Goal: Information Seeking & Learning: Learn about a topic

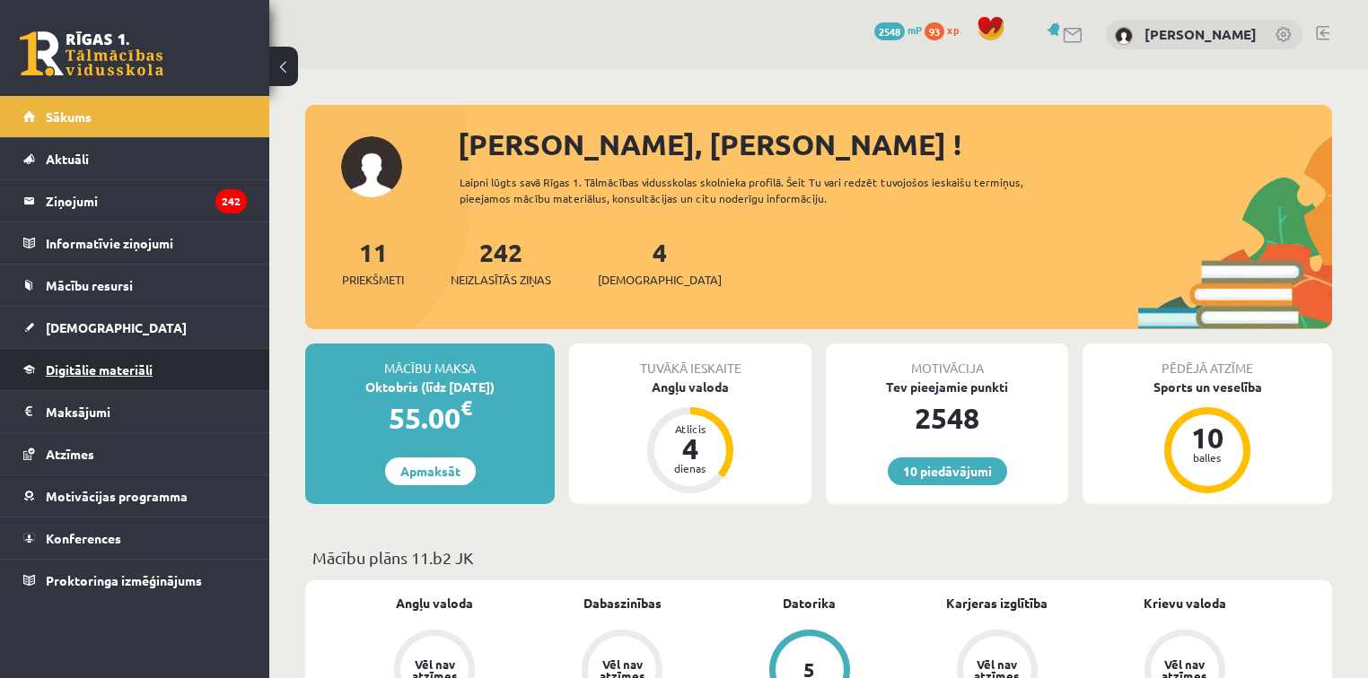
click at [104, 366] on span "Digitālie materiāli" at bounding box center [99, 370] width 107 height 16
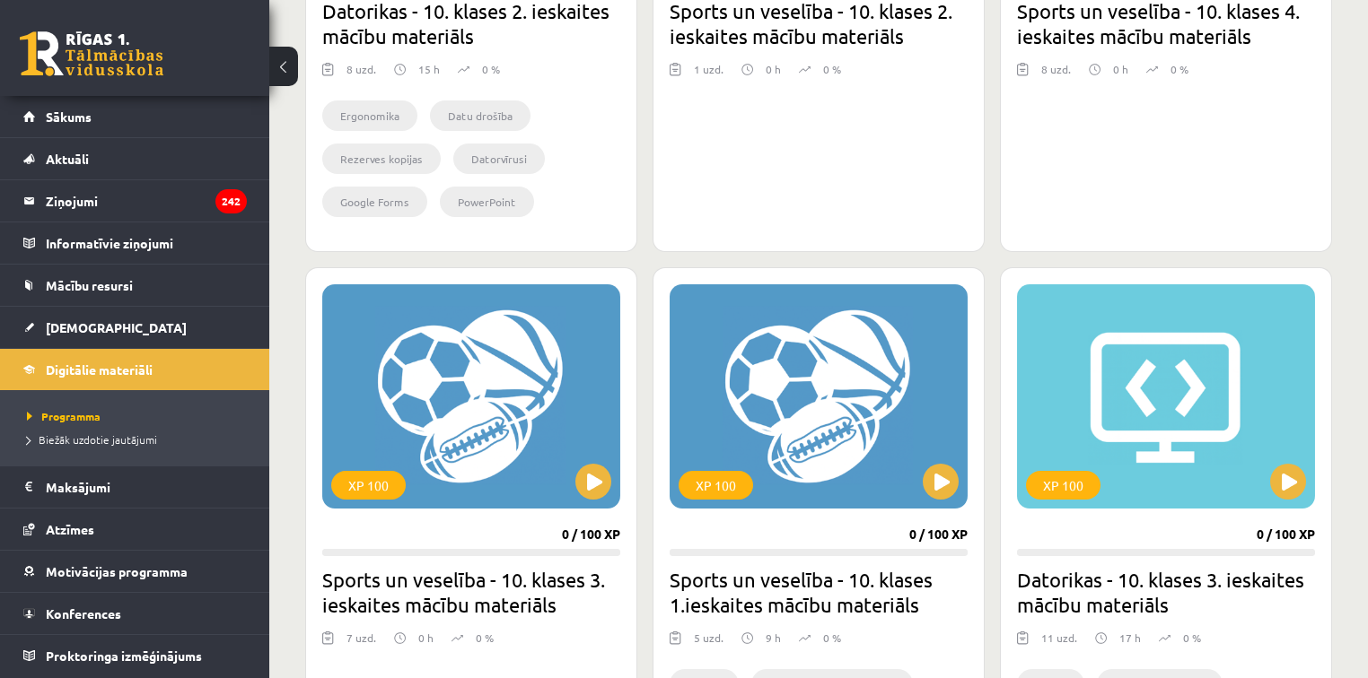
scroll to position [634, 0]
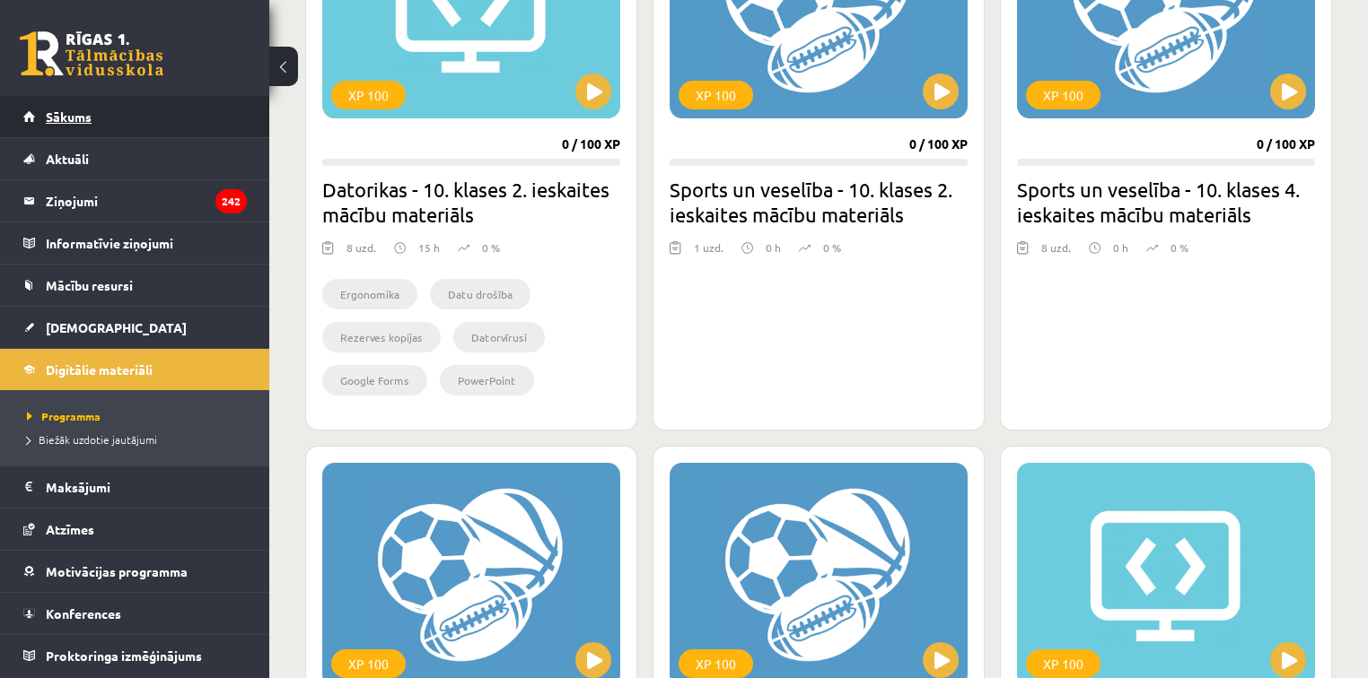
click at [139, 108] on link "Sākums" at bounding box center [134, 116] width 223 height 41
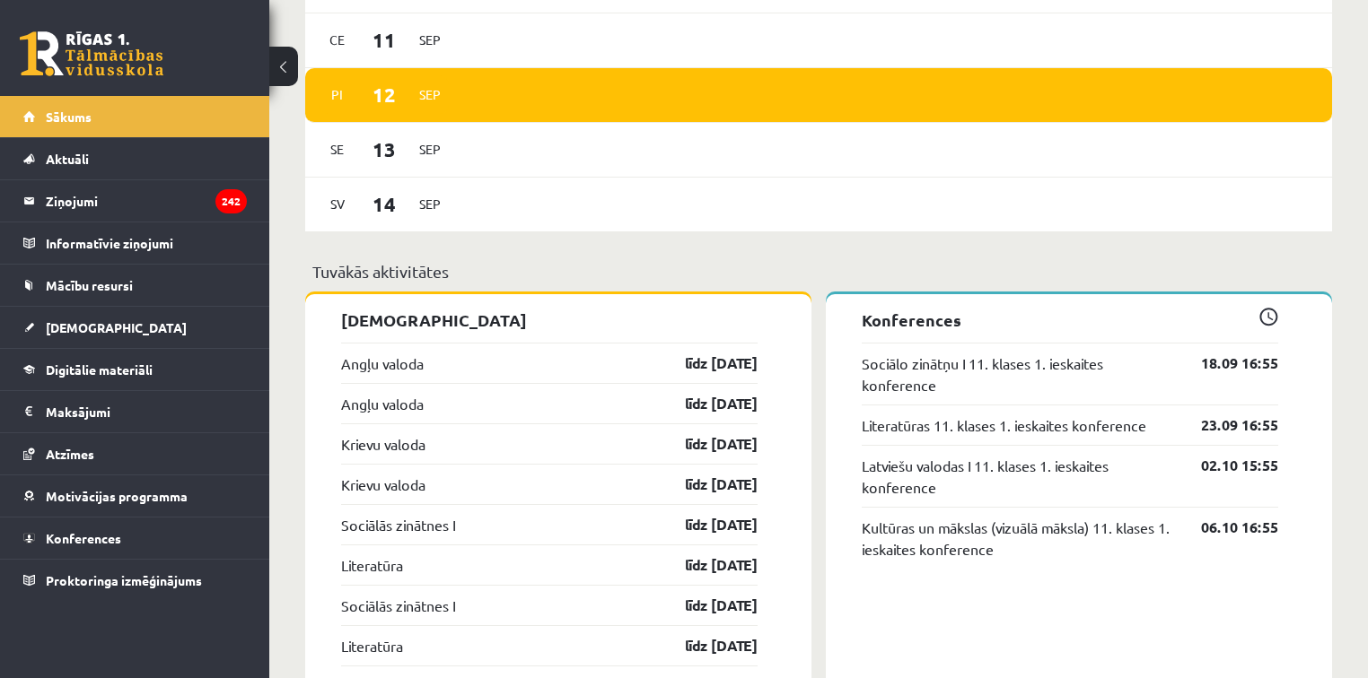
scroll to position [1364, 0]
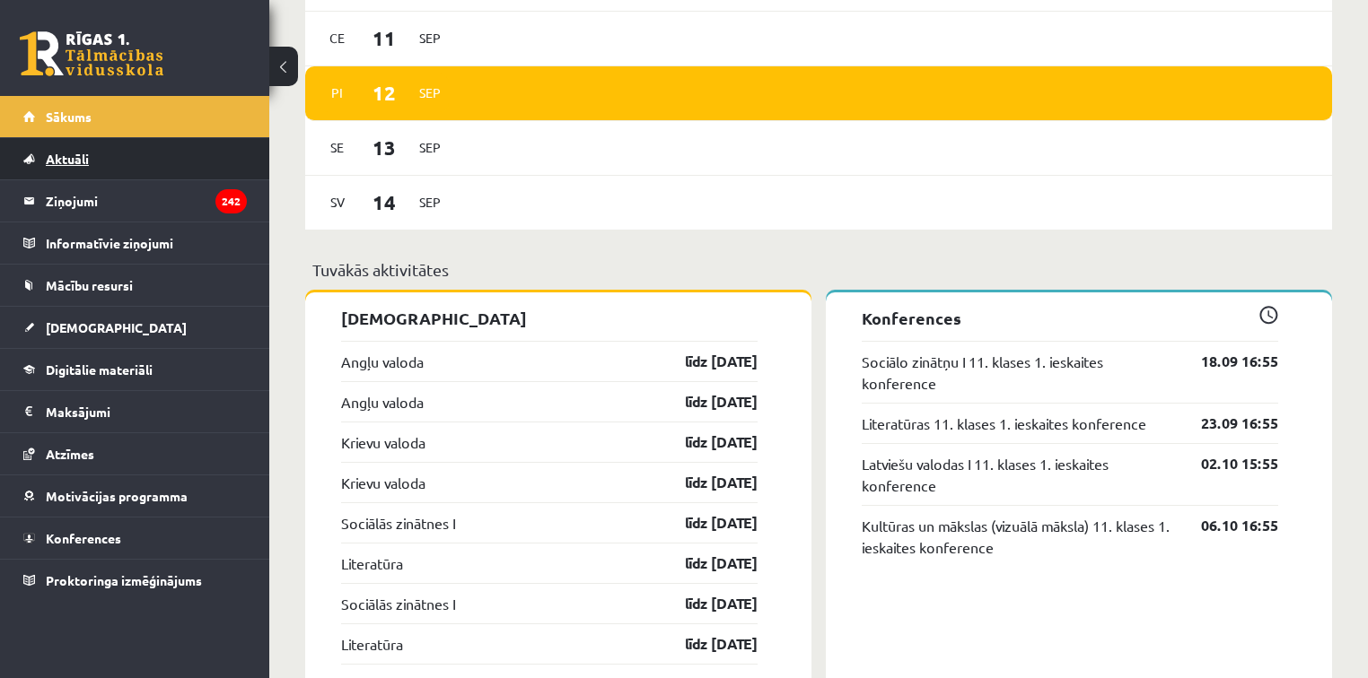
click at [110, 163] on link "Aktuāli" at bounding box center [134, 158] width 223 height 41
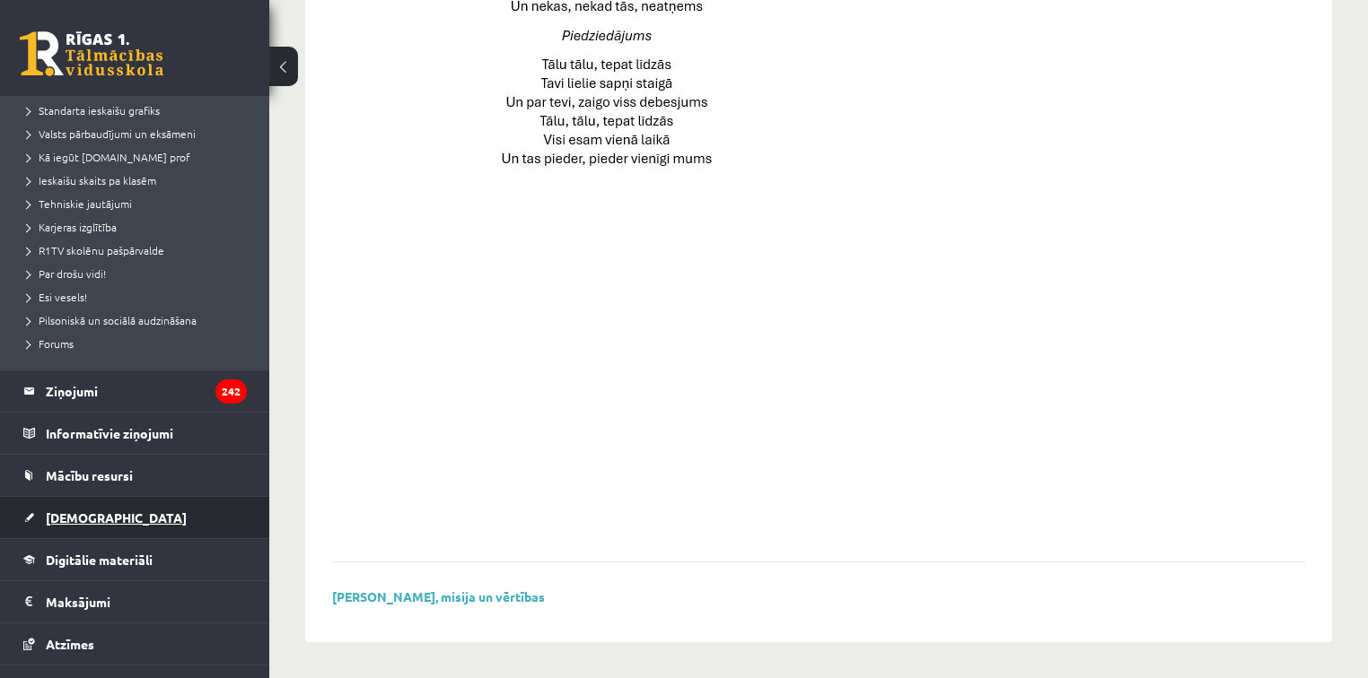
scroll to position [287, 0]
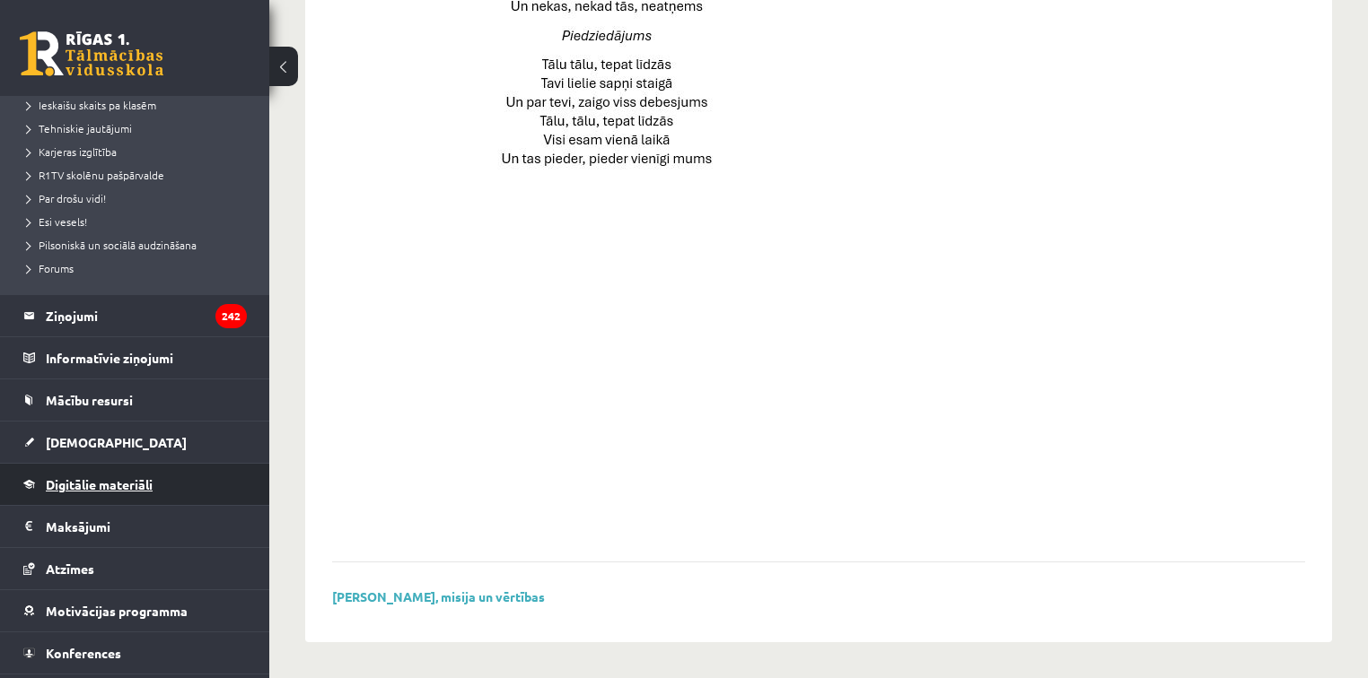
click at [83, 485] on span "Digitālie materiāli" at bounding box center [99, 484] width 107 height 16
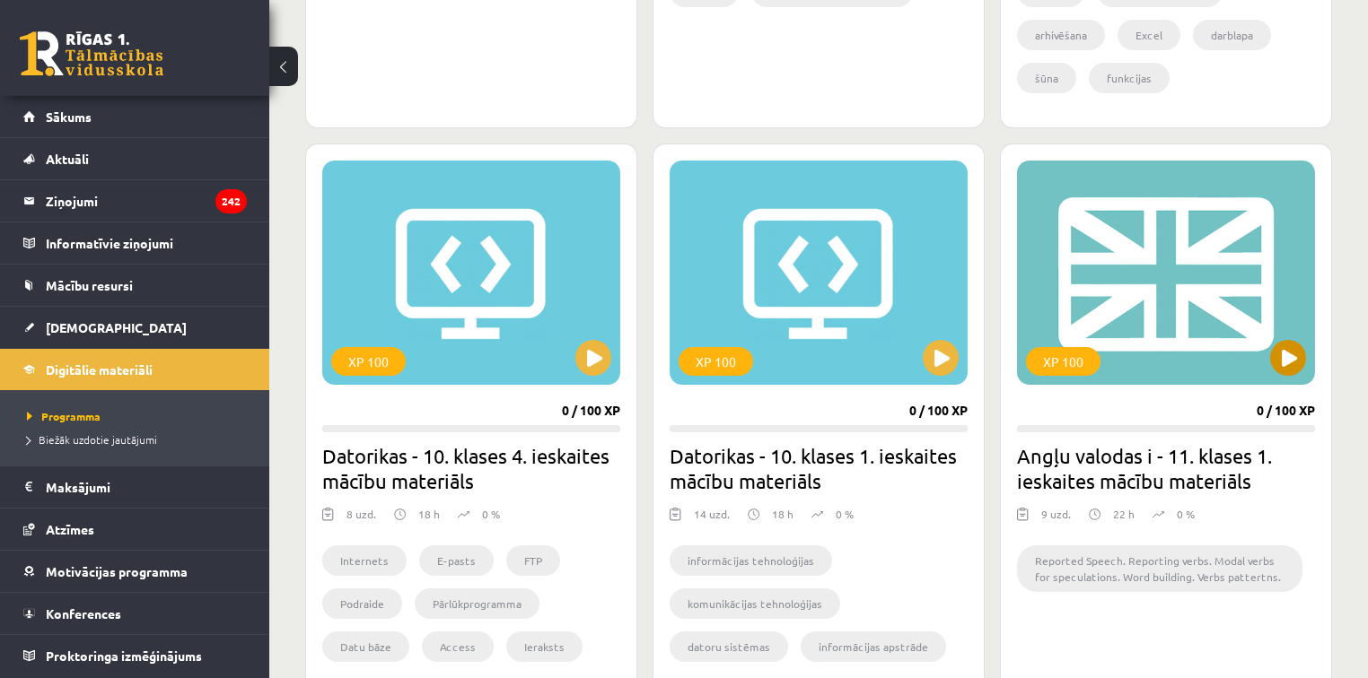
scroll to position [1496, 0]
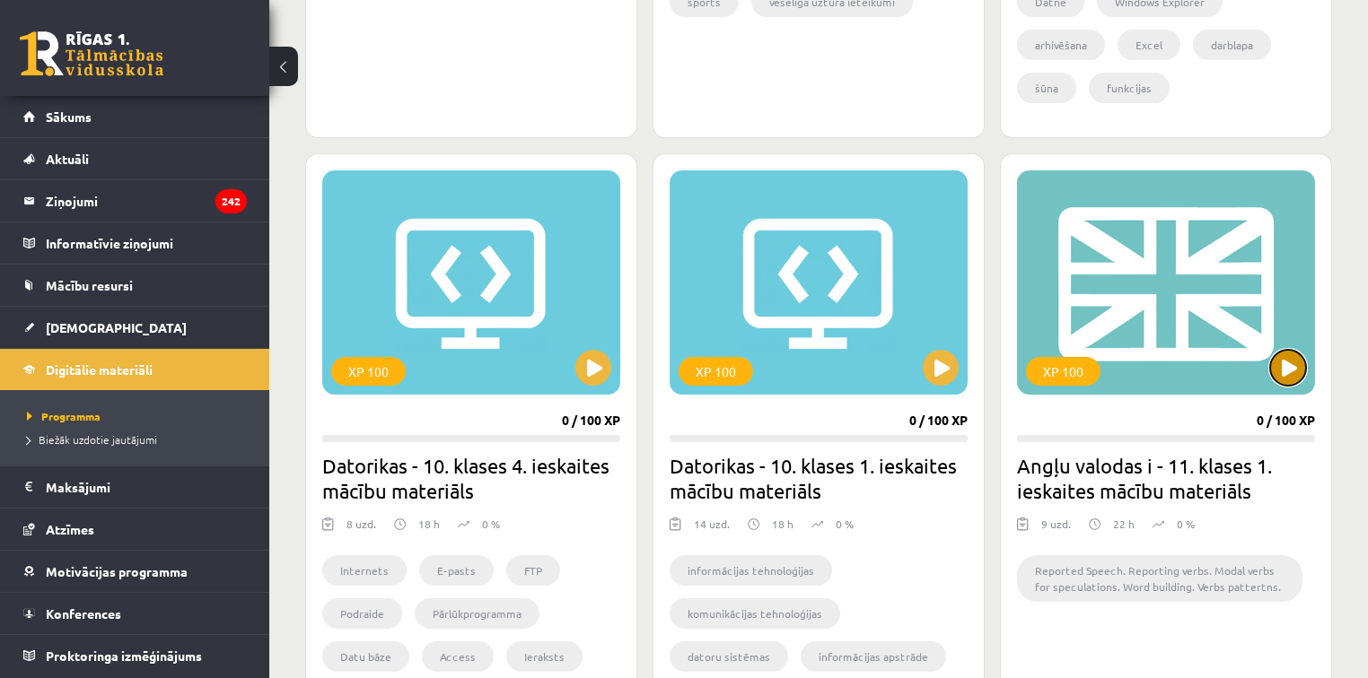
click at [1285, 371] on button at bounding box center [1288, 368] width 36 height 36
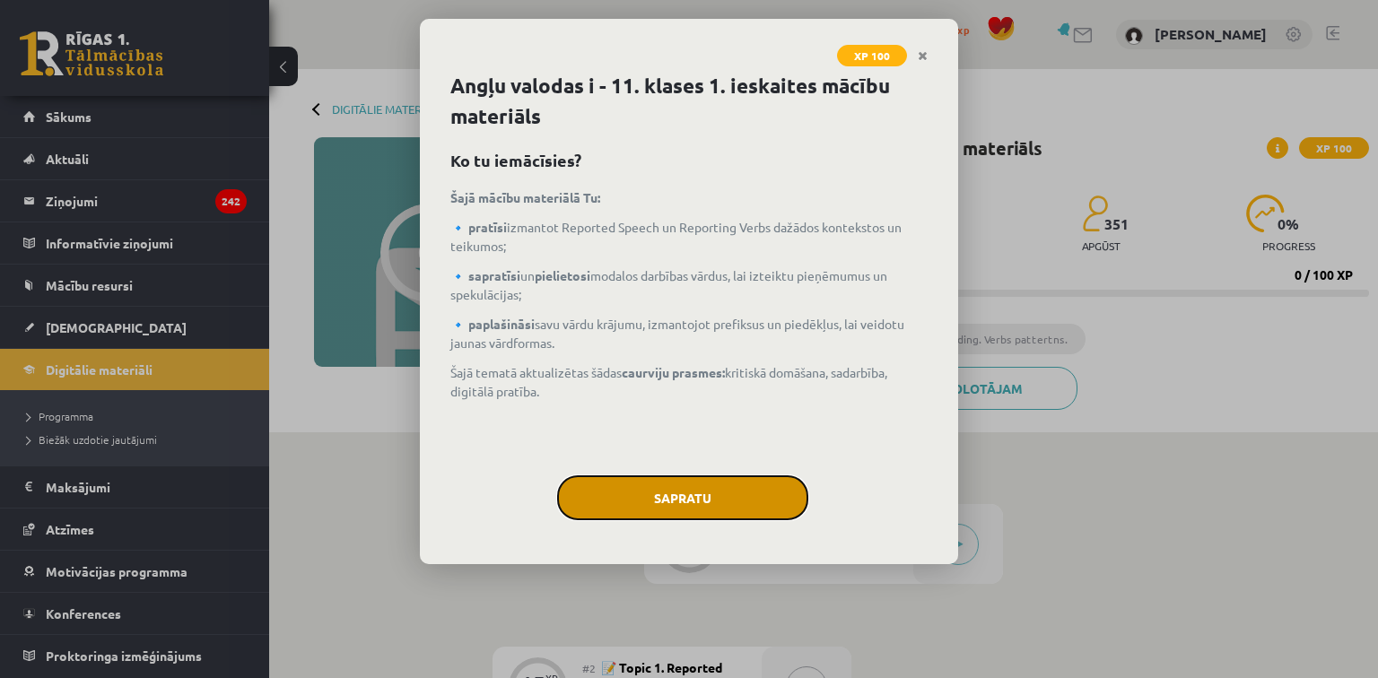
click at [709, 485] on button "Sapratu" at bounding box center [682, 498] width 251 height 45
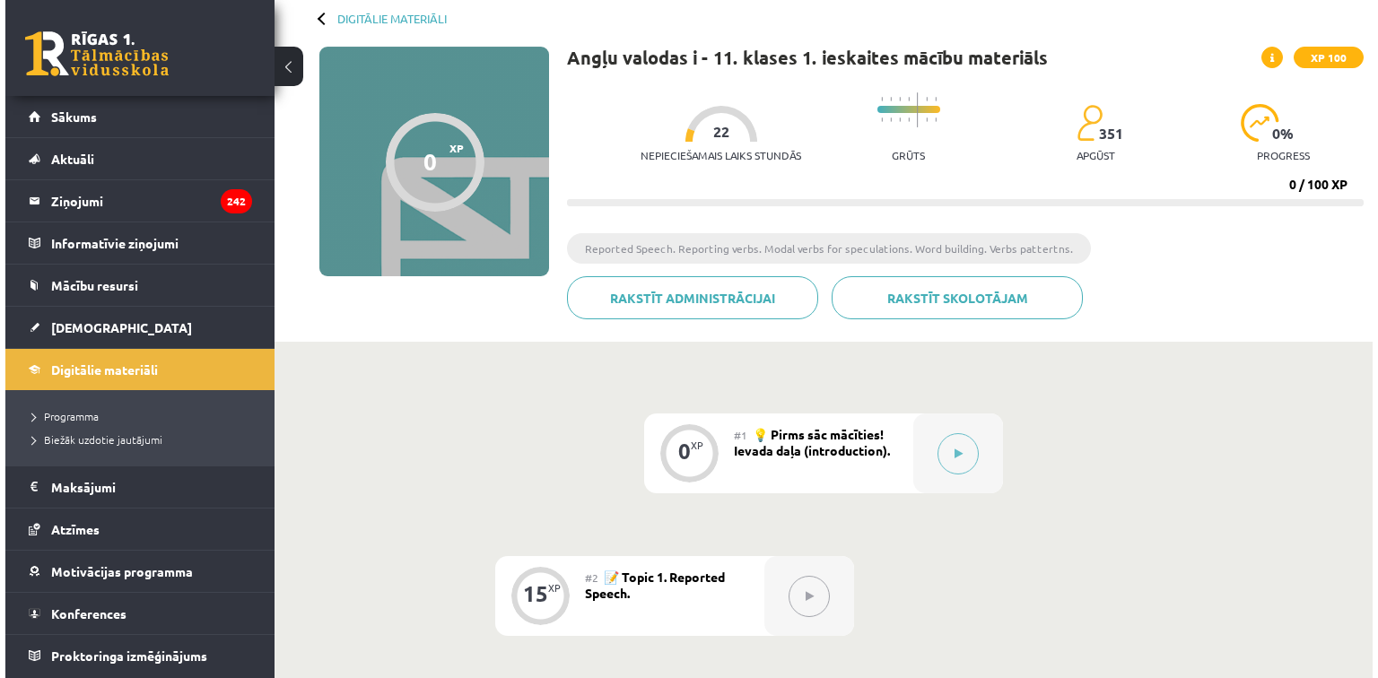
scroll to position [68, 0]
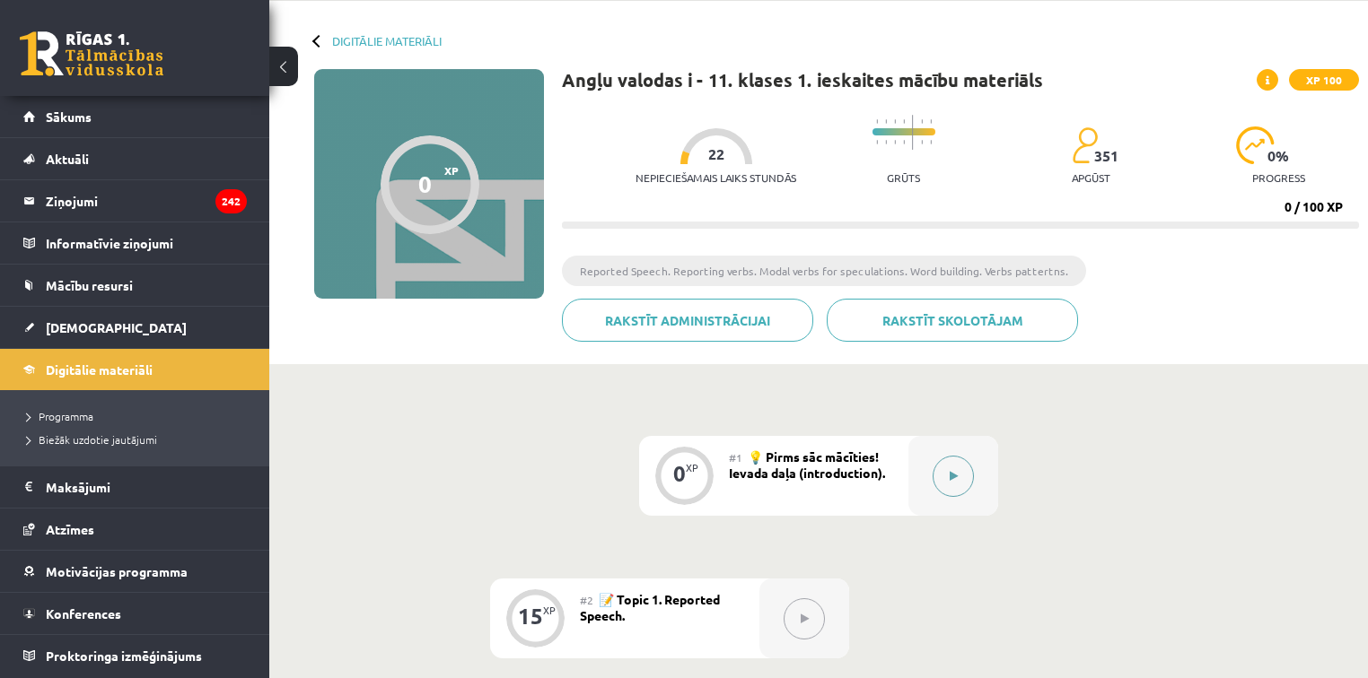
click at [963, 471] on button at bounding box center [952, 476] width 41 height 41
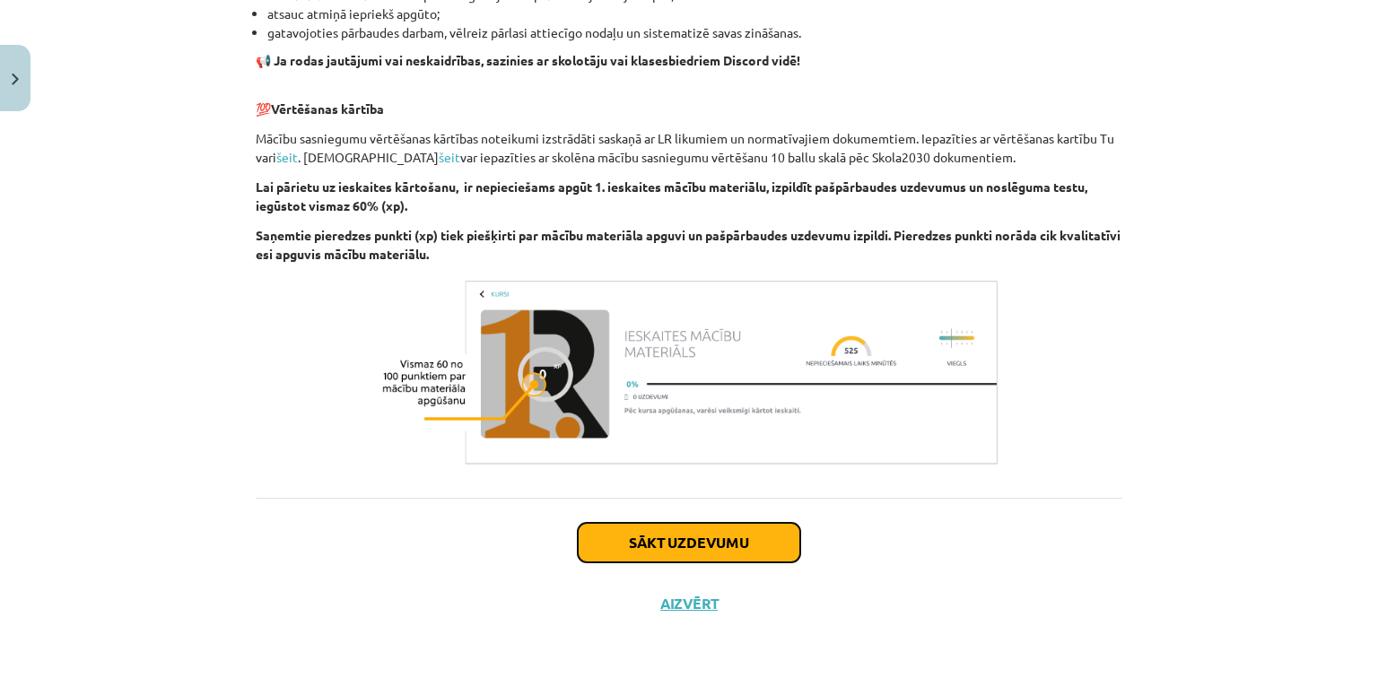
click at [725, 531] on button "Sākt uzdevumu" at bounding box center [689, 542] width 223 height 39
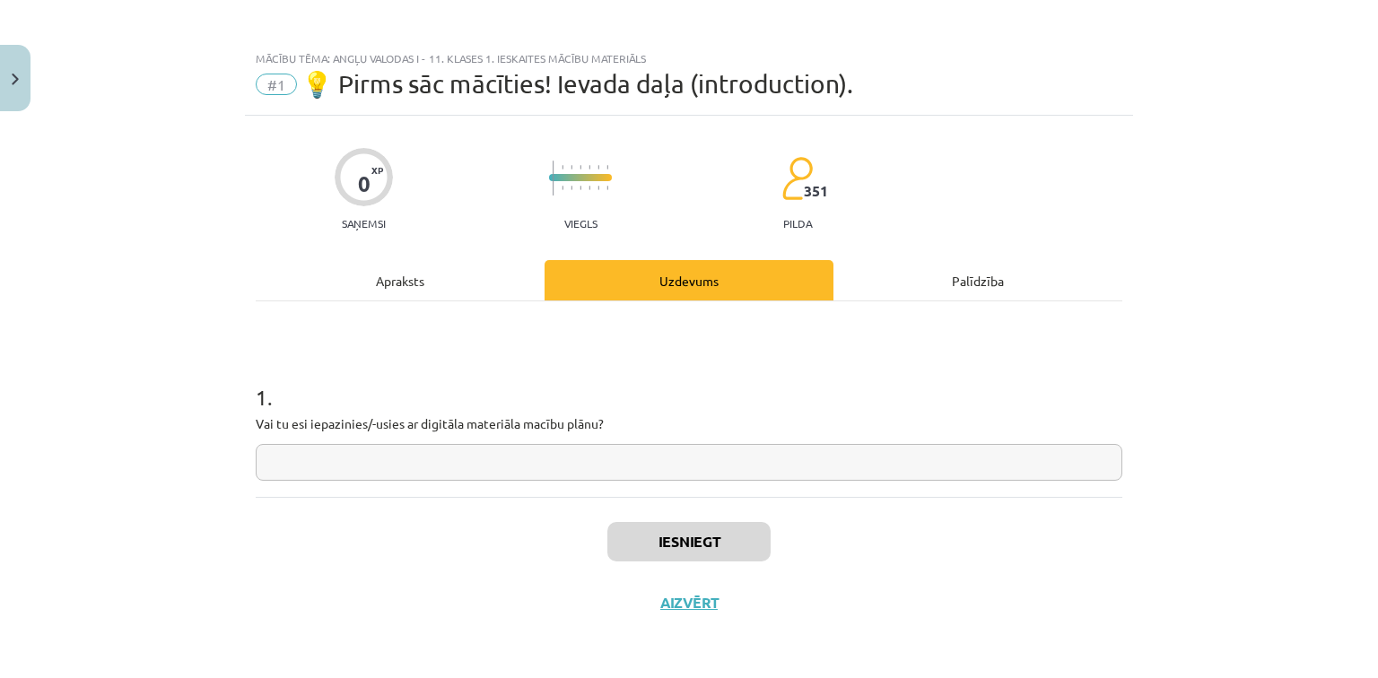
scroll to position [3, 0]
click at [574, 470] on input "text" at bounding box center [689, 463] width 867 height 37
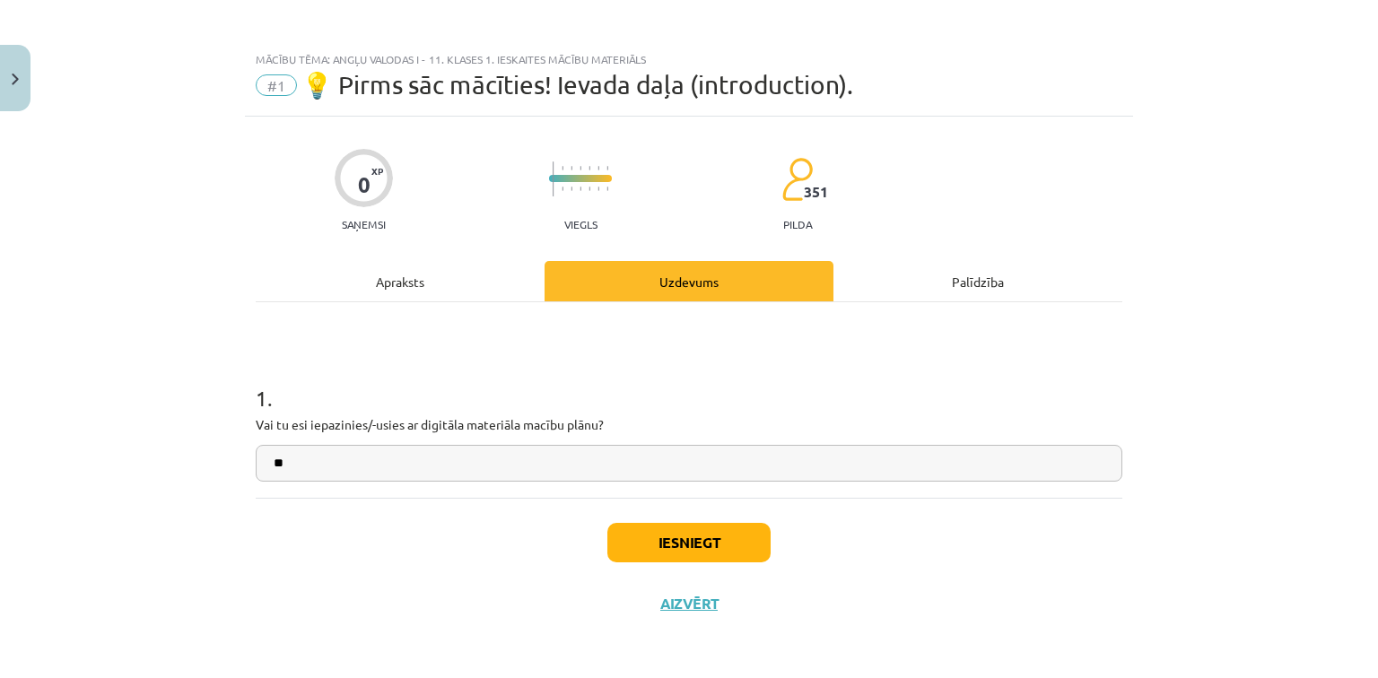
type input "*"
type input "**"
click at [646, 552] on button "Iesniegt" at bounding box center [689, 542] width 163 height 39
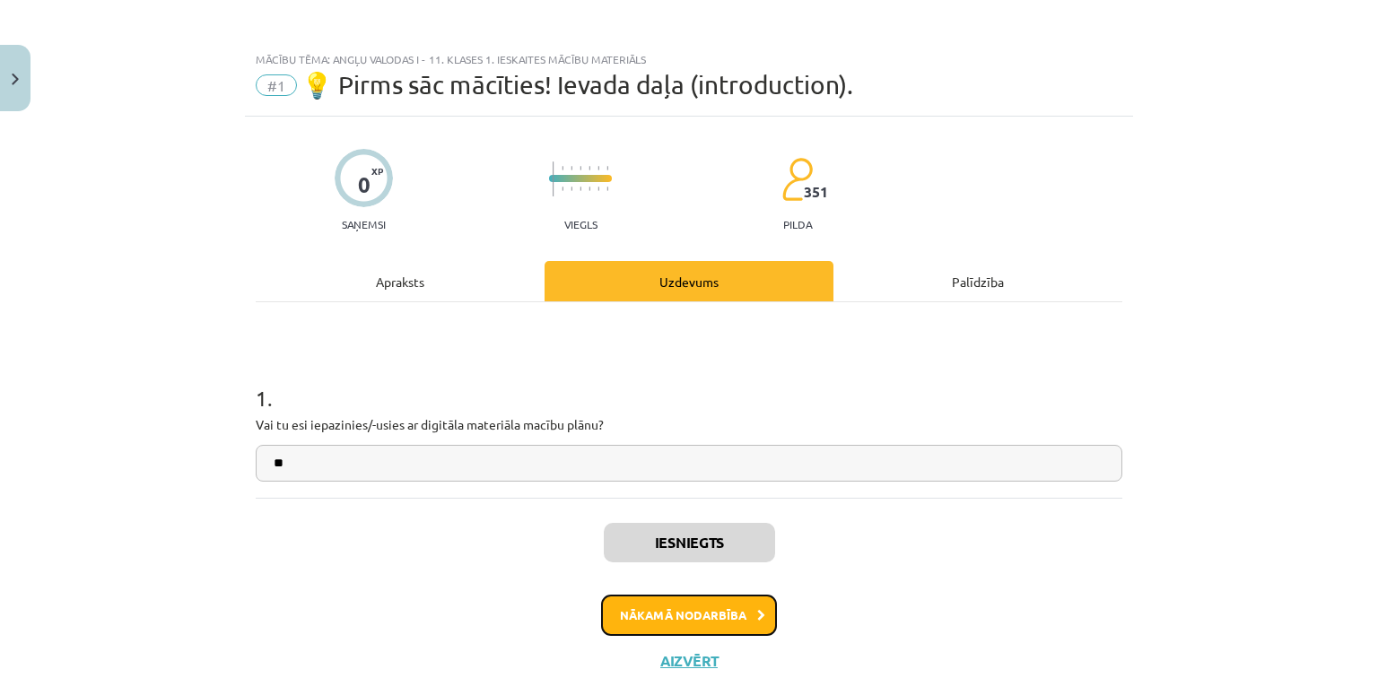
click at [651, 609] on button "Nākamā nodarbība" at bounding box center [689, 615] width 176 height 41
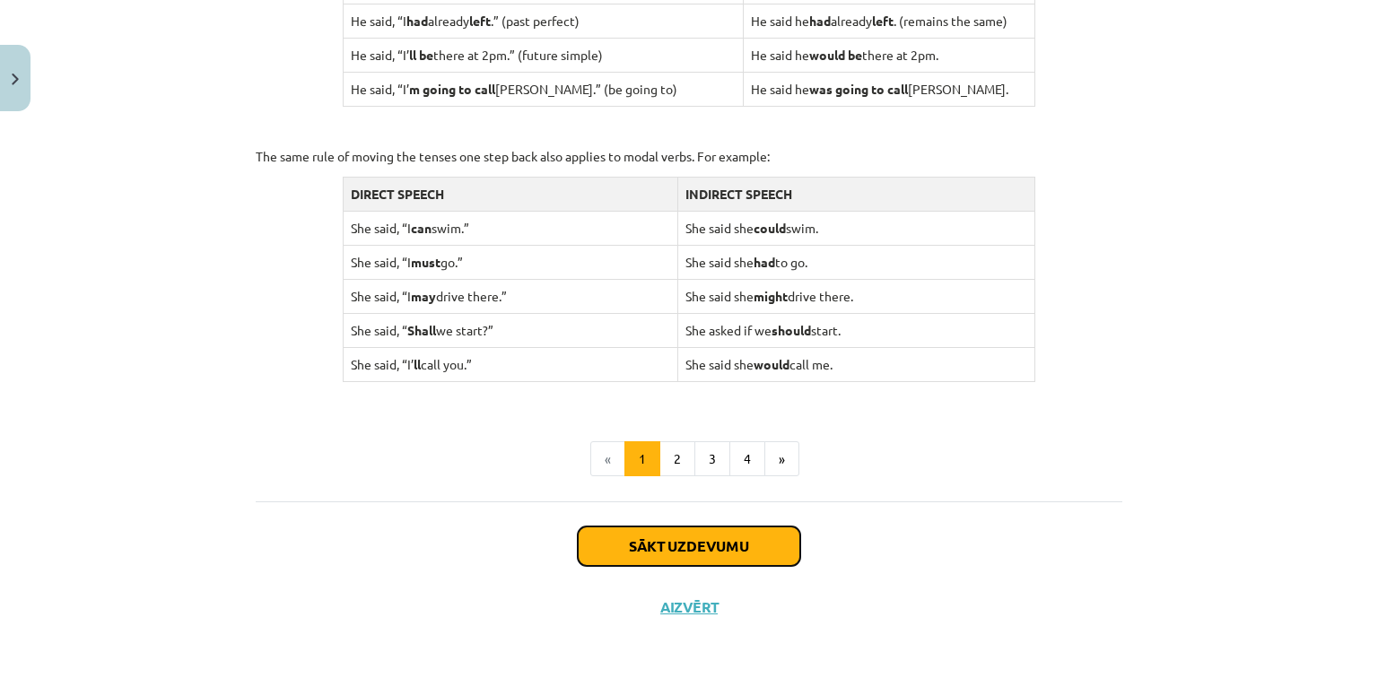
click at [667, 546] on button "Sākt uzdevumu" at bounding box center [689, 546] width 223 height 39
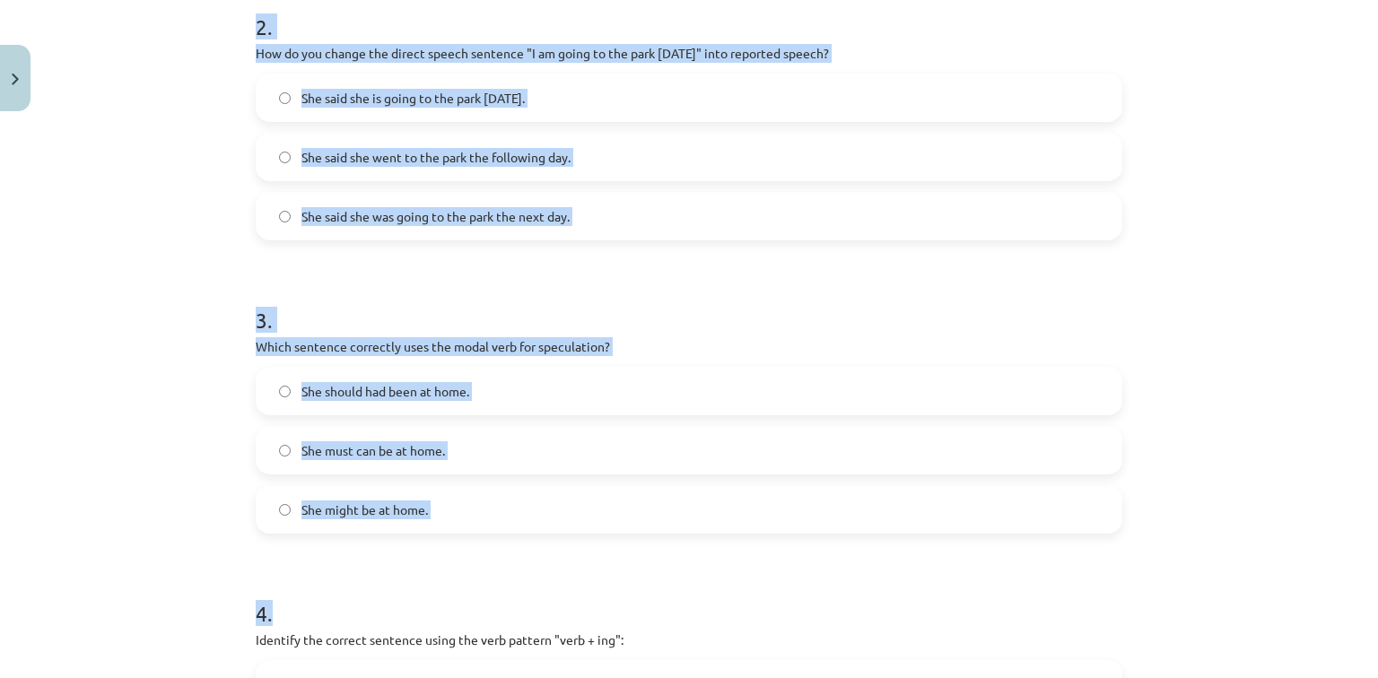
scroll to position [906, 0]
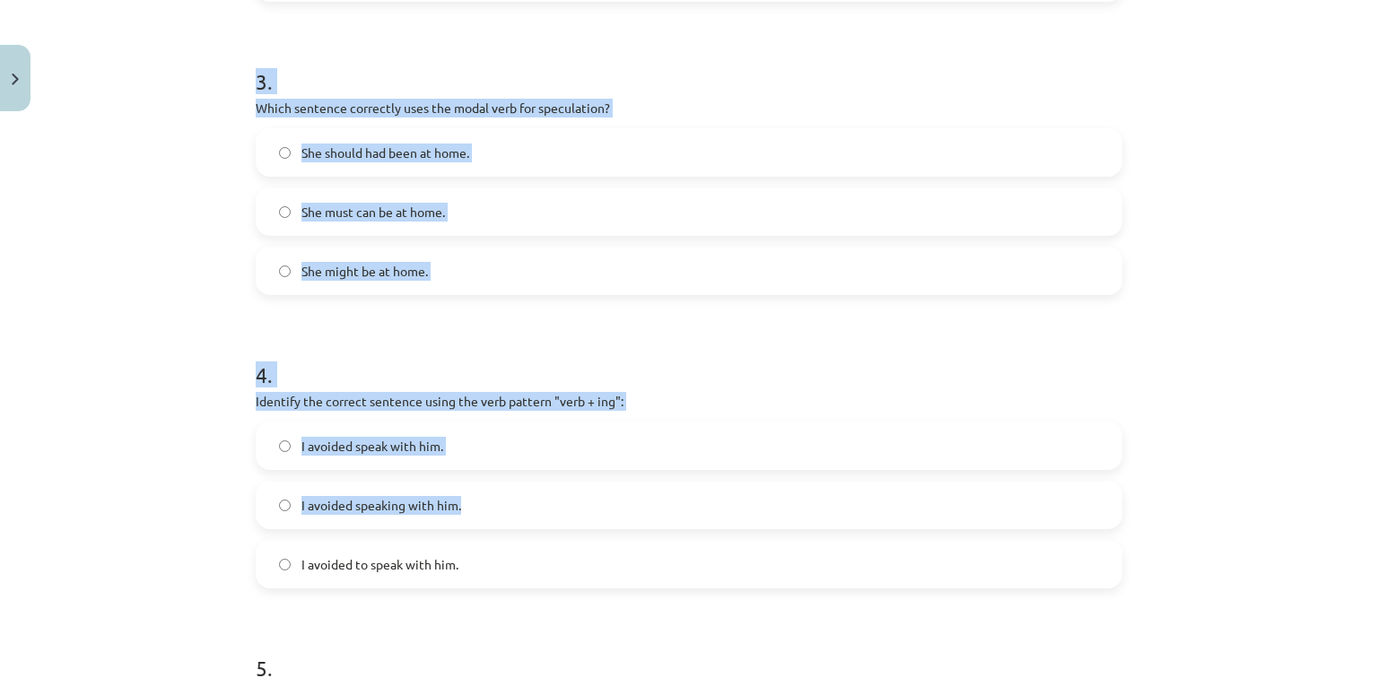
drag, startPoint x: 223, startPoint y: 342, endPoint x: 646, endPoint y: 488, distance: 448.1
click at [646, 488] on div "Mācību tēma: Angļu valodas i - 11. klases 1. ieskaites mācību materiāls #2 📝 To…" at bounding box center [689, 339] width 1378 height 678
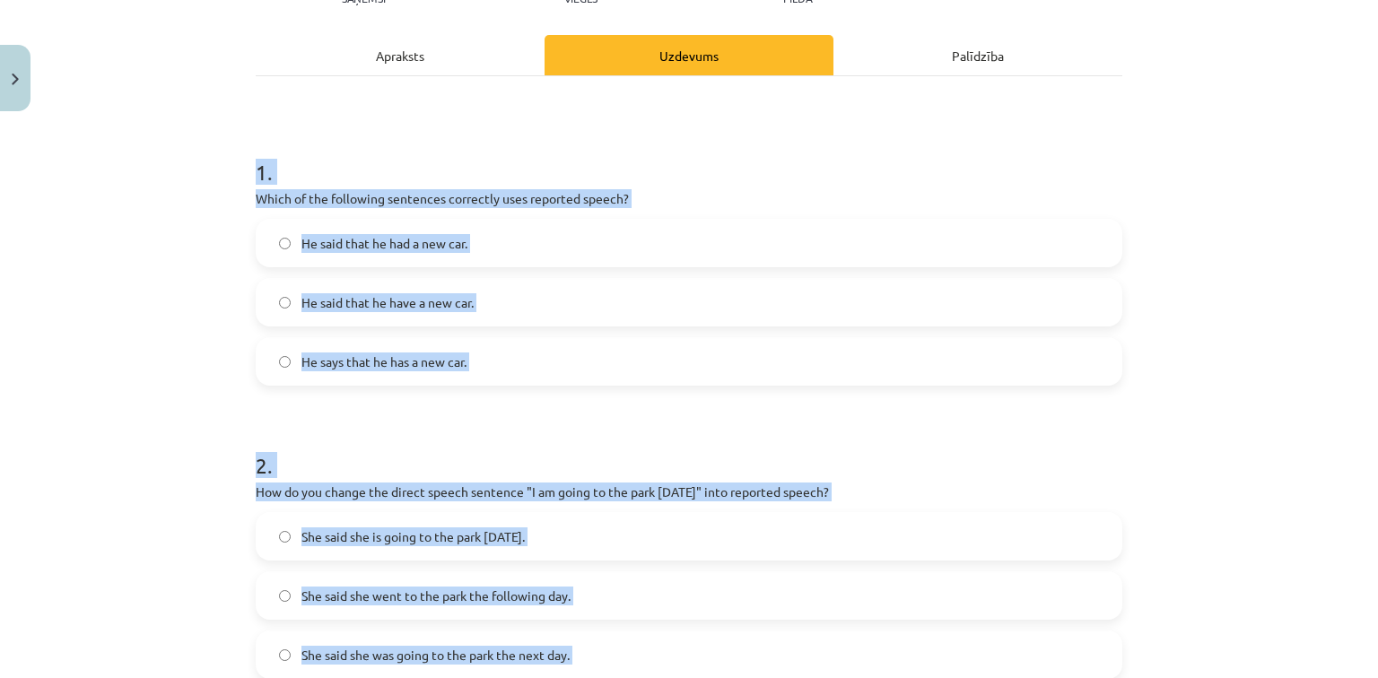
scroll to position [188, 0]
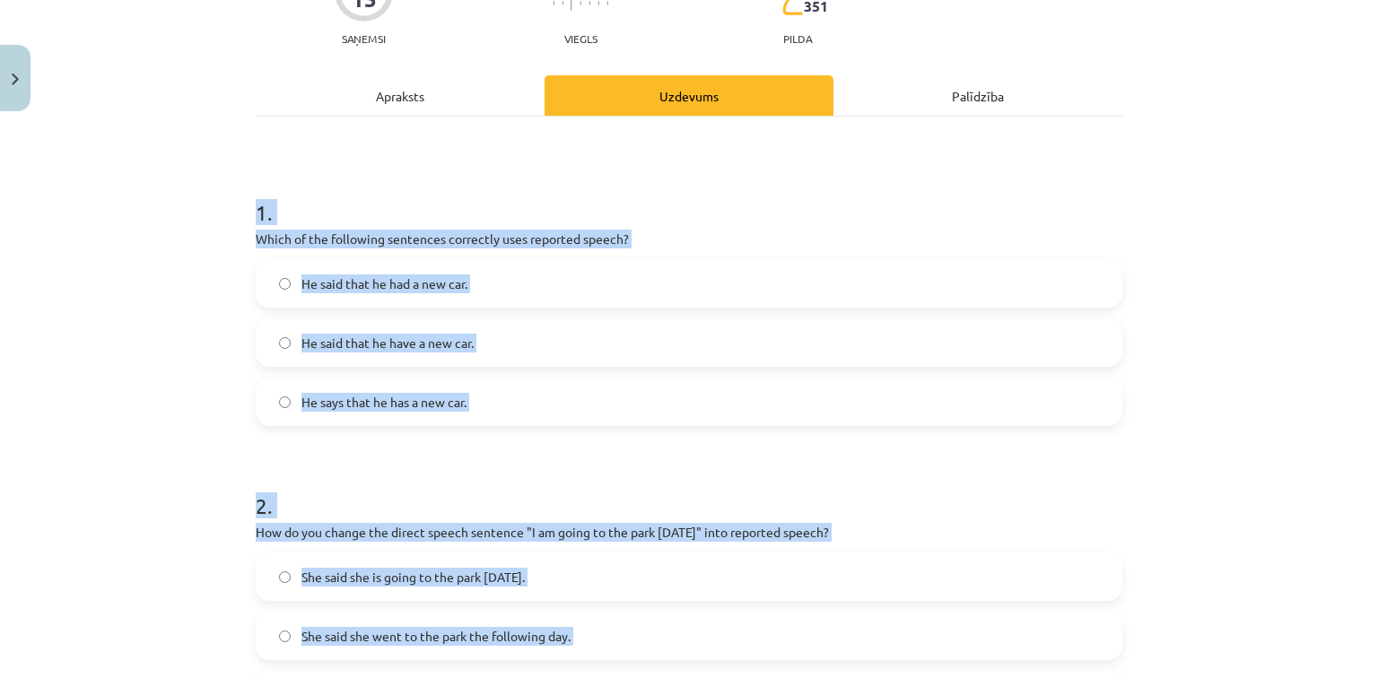
click at [187, 217] on div "Mācību tēma: Angļu valodas i - 11. klases 1. ieskaites mācību materiāls #2 📝 To…" at bounding box center [689, 339] width 1378 height 678
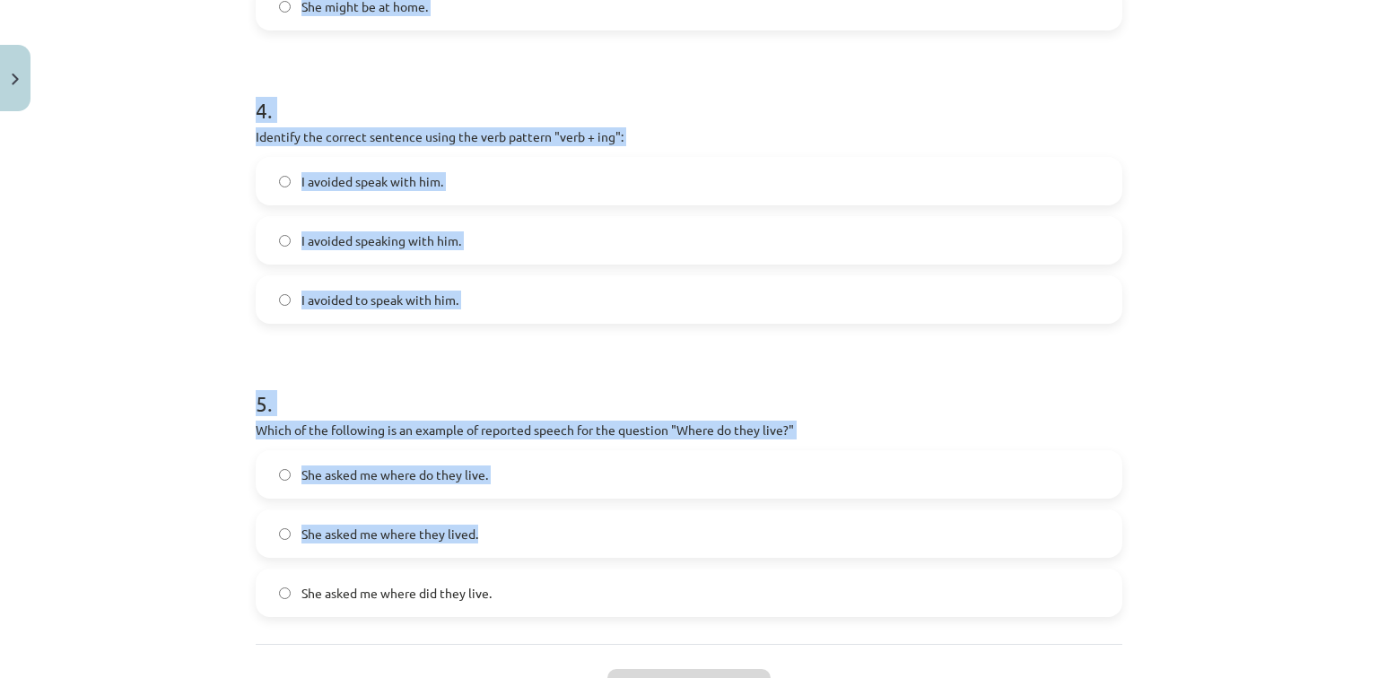
scroll to position [1317, 0]
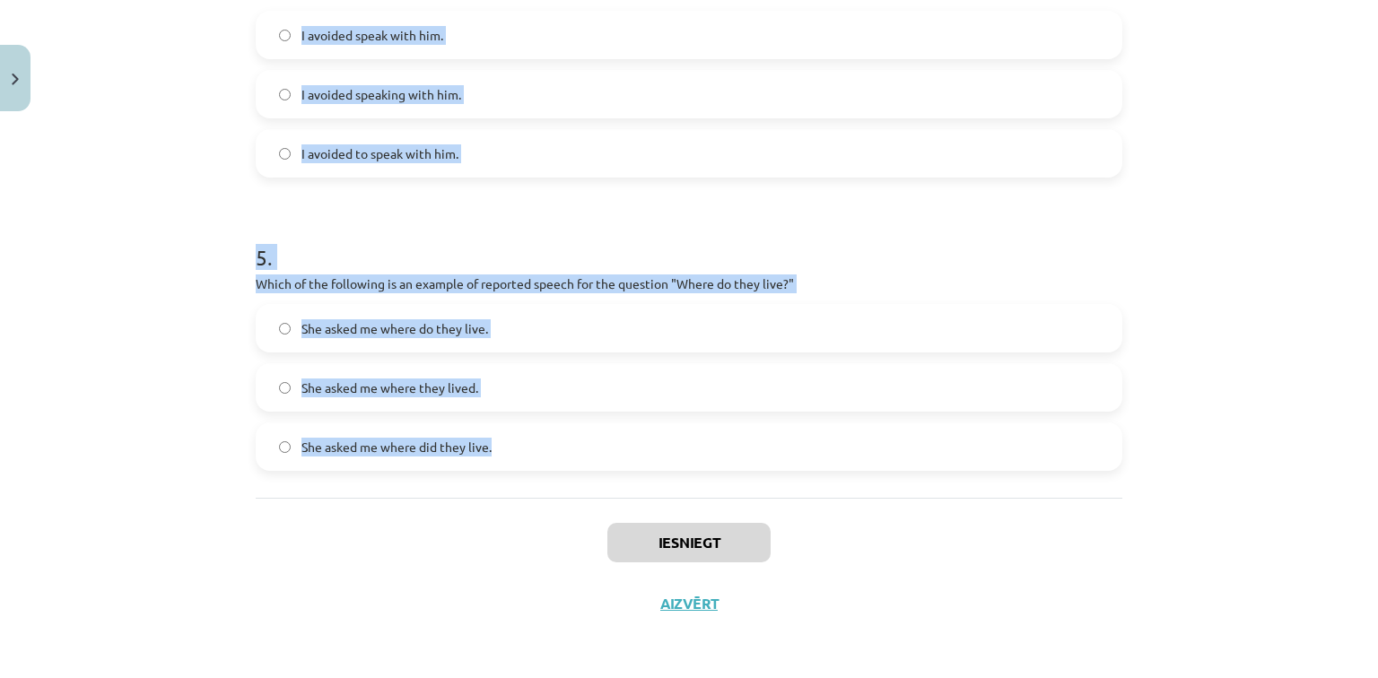
drag, startPoint x: 230, startPoint y: 201, endPoint x: 603, endPoint y: 424, distance: 434.6
click at [603, 424] on div "Mācību tēma: Angļu valodas i - 11. klases 1. ieskaites mācību materiāls #2 📝 To…" at bounding box center [689, 339] width 1378 height 678
copy form "1 . Which of the following sentences correctly uses reported speech? He said th…"
